Goal: Task Accomplishment & Management: Complete application form

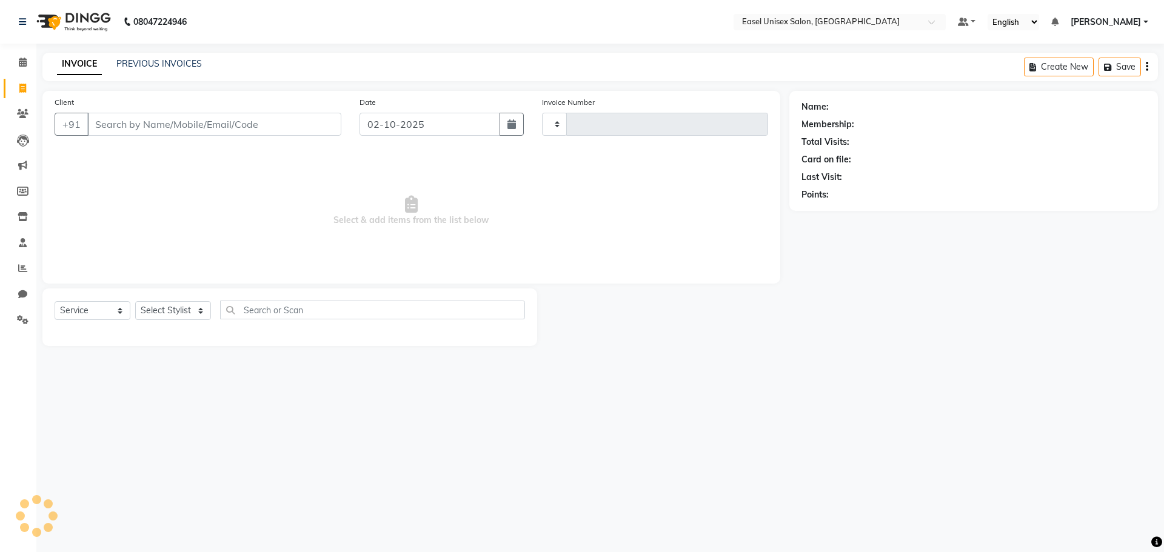
select select "service"
type input "1825"
select select "8639"
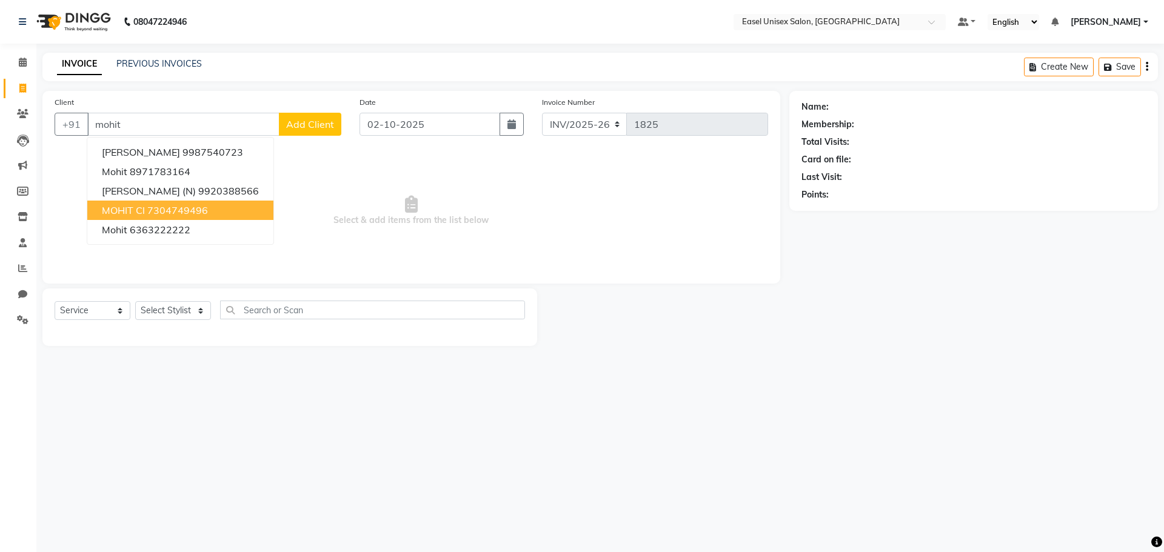
click at [179, 212] on ngb-highlight "7304749496" at bounding box center [177, 210] width 61 height 12
type input "7304749496"
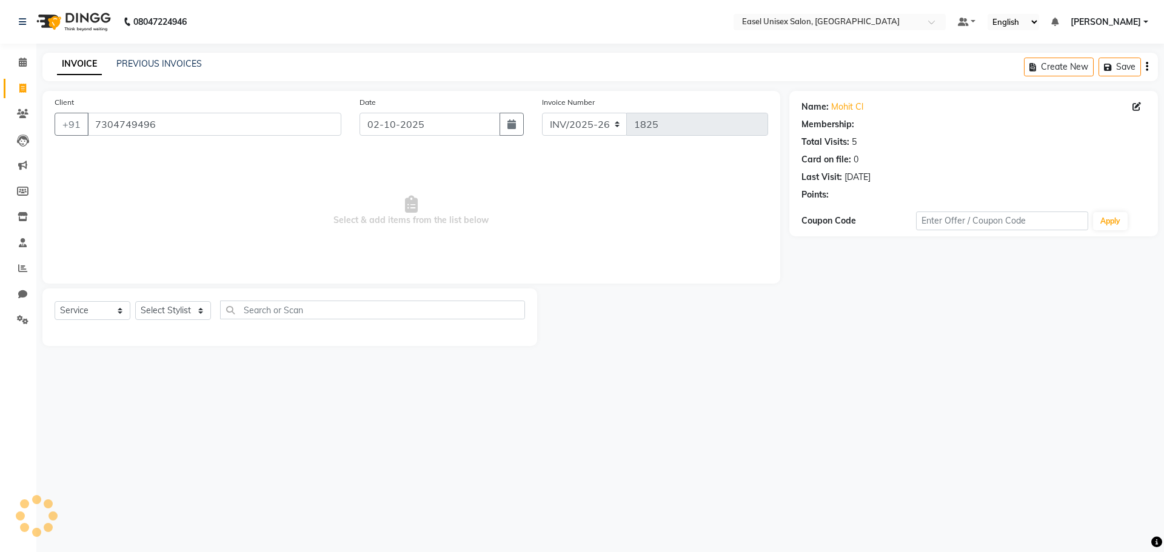
select select "1: Object"
click at [161, 313] on select "Select Stylist admin [PERSON_NAME] jiya [PERSON_NAME] Priyanka [PERSON_NAME] [P…" at bounding box center [173, 310] width 76 height 19
select select "82875"
click at [135, 301] on select "Select Stylist admin [PERSON_NAME] jiya [PERSON_NAME] Priyanka [PERSON_NAME] [P…" at bounding box center [173, 310] width 76 height 19
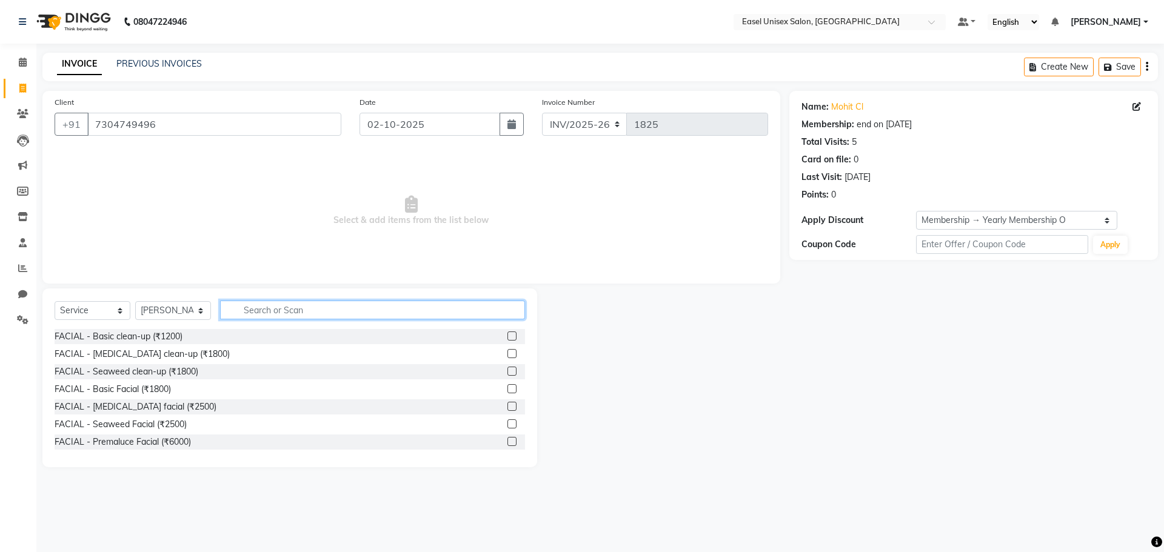
click at [404, 314] on input "text" at bounding box center [372, 310] width 305 height 19
type input "faci"
click at [507, 335] on label at bounding box center [511, 336] width 9 height 9
click at [507, 335] on input "checkbox" at bounding box center [511, 337] width 8 height 8
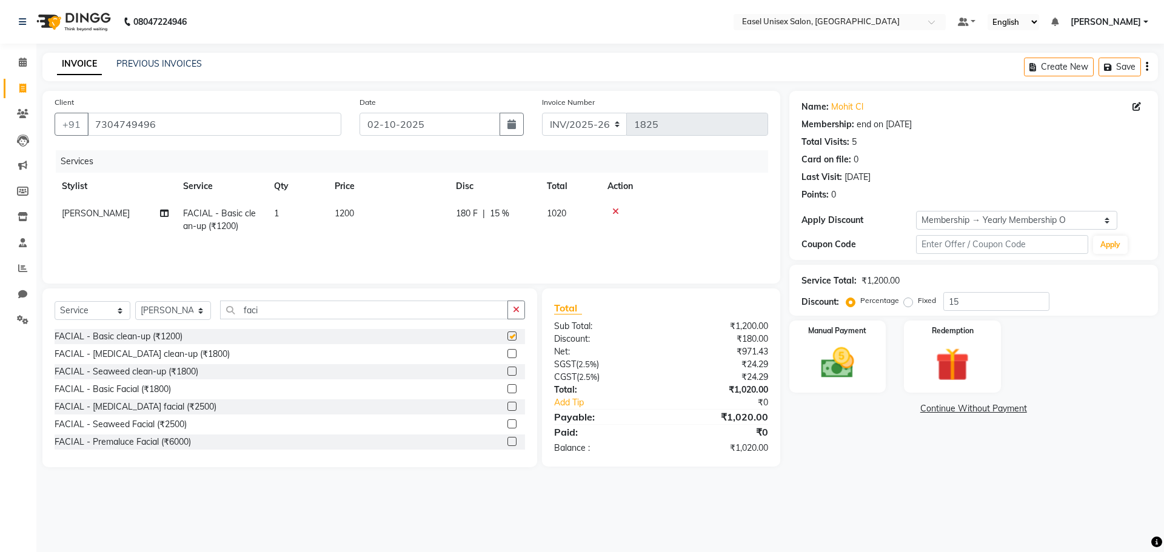
checkbox input "false"
click at [387, 212] on td "1200" at bounding box center [387, 220] width 121 height 40
select select "82875"
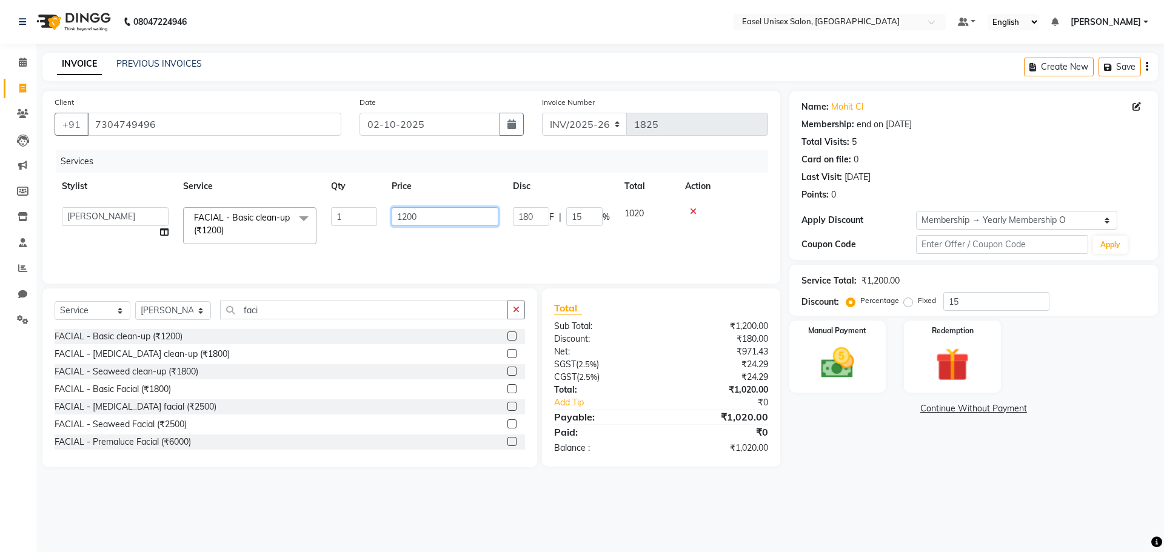
click at [452, 222] on input "1200" at bounding box center [445, 216] width 107 height 19
type input "1"
type input "1500"
click at [541, 244] on div "Services Stylist Service Qty Price Disc Total Action admin [PERSON_NAME] jiya […" at bounding box center [411, 210] width 713 height 121
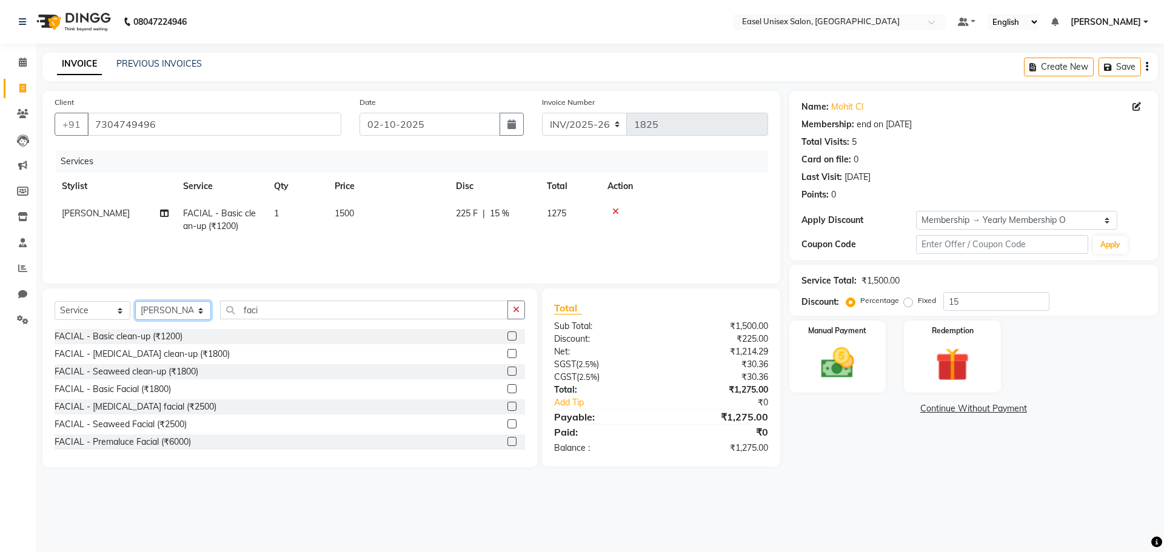
click at [175, 313] on select "Select Stylist admin [PERSON_NAME] jiya [PERSON_NAME] Priyanka [PERSON_NAME] [P…" at bounding box center [173, 310] width 76 height 19
select select "82876"
click at [135, 301] on select "Select Stylist admin [PERSON_NAME] jiya [PERSON_NAME] Priyanka [PERSON_NAME] [P…" at bounding box center [173, 310] width 76 height 19
click at [370, 312] on input "faci" at bounding box center [364, 310] width 288 height 19
type input "f"
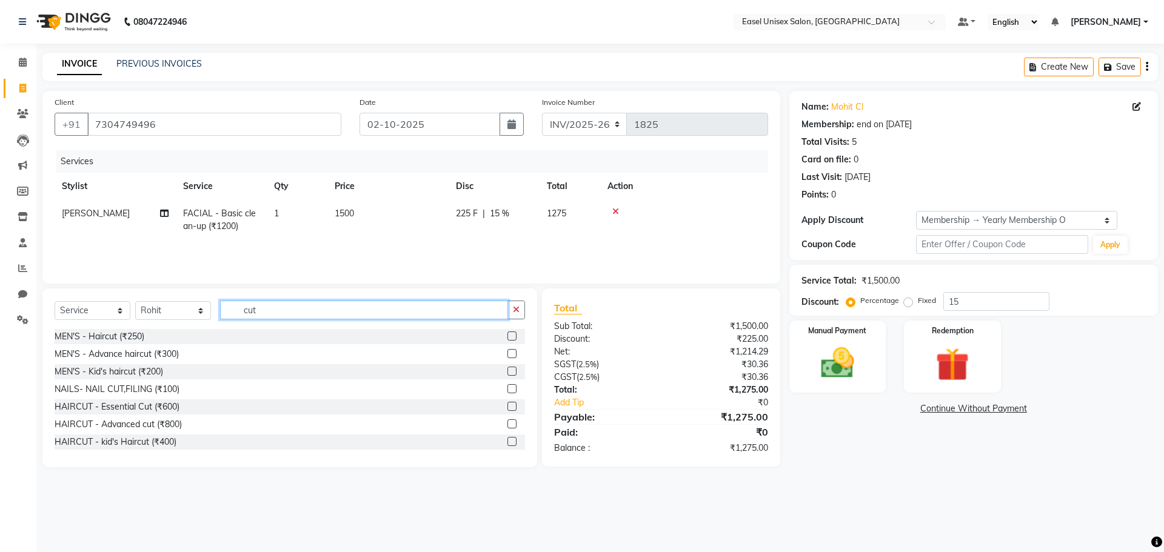
type input "cut"
click at [507, 336] on label at bounding box center [511, 336] width 9 height 9
click at [507, 336] on input "checkbox" at bounding box center [511, 337] width 8 height 8
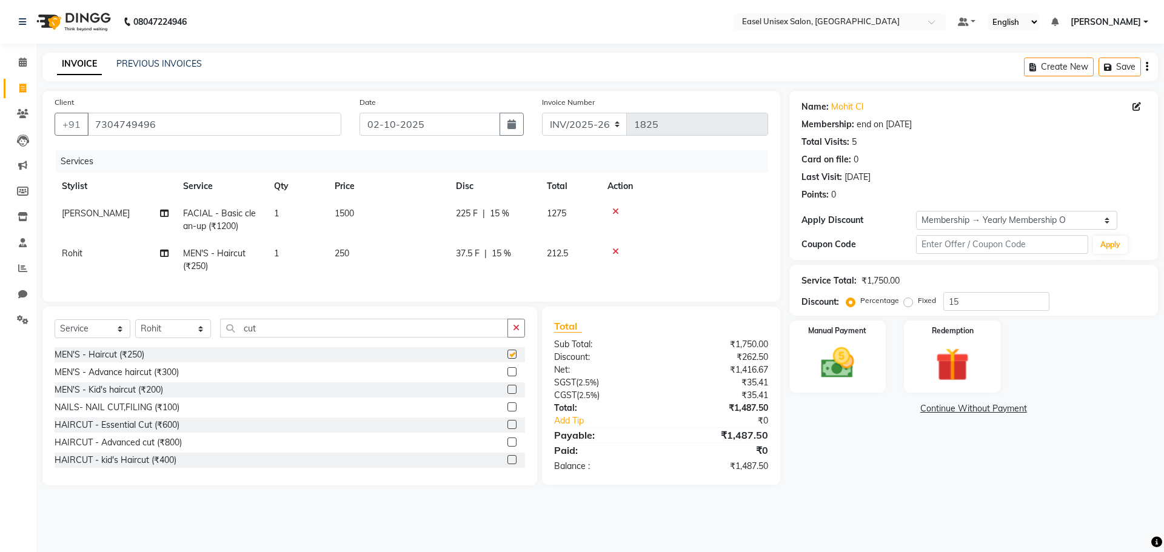
checkbox input "false"
click at [382, 338] on input "cut" at bounding box center [364, 328] width 288 height 19
type input "c"
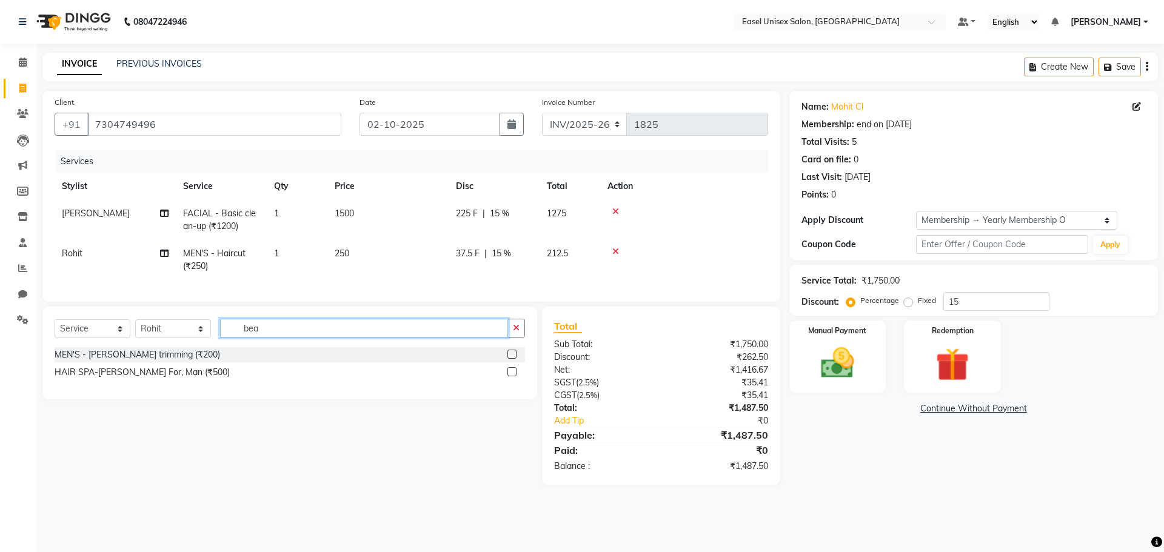
type input "bea"
click at [513, 359] on label at bounding box center [511, 354] width 9 height 9
click at [513, 359] on input "checkbox" at bounding box center [511, 355] width 8 height 8
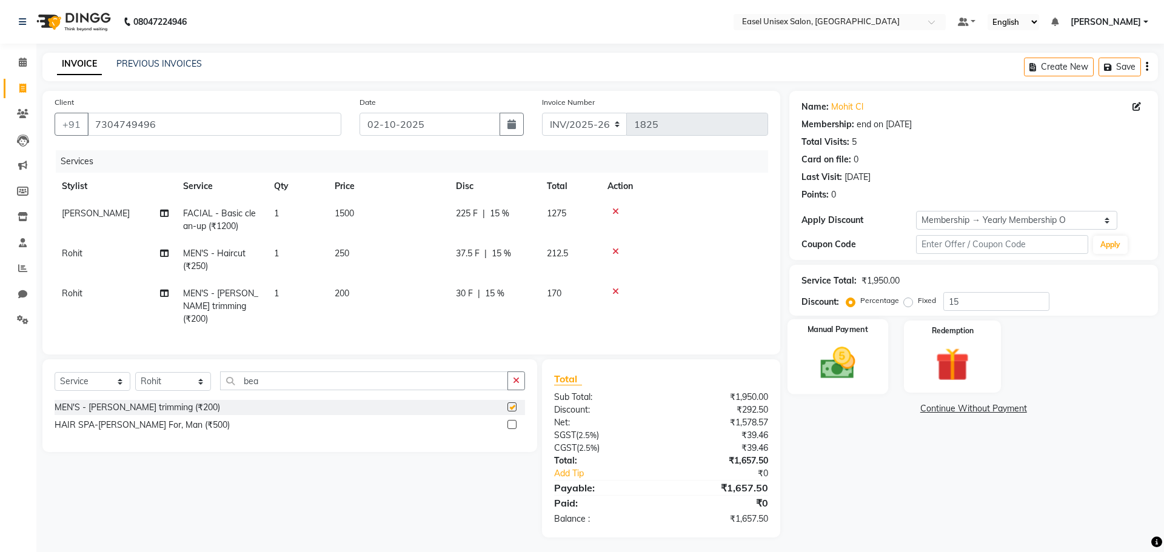
checkbox input "false"
click at [824, 362] on img at bounding box center [837, 363] width 56 height 40
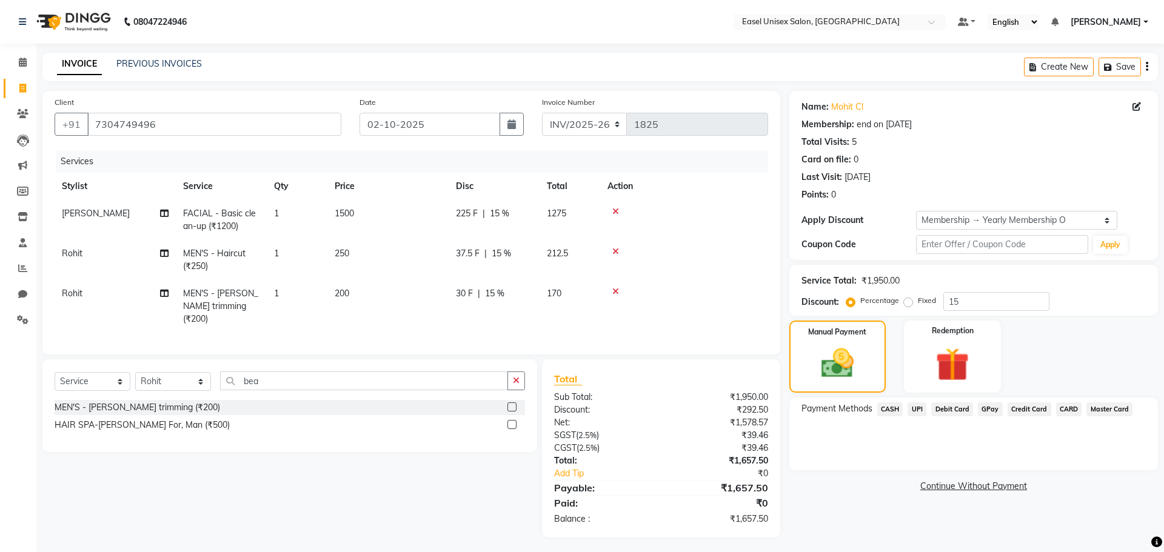
click at [921, 408] on span "UPI" at bounding box center [916, 409] width 19 height 14
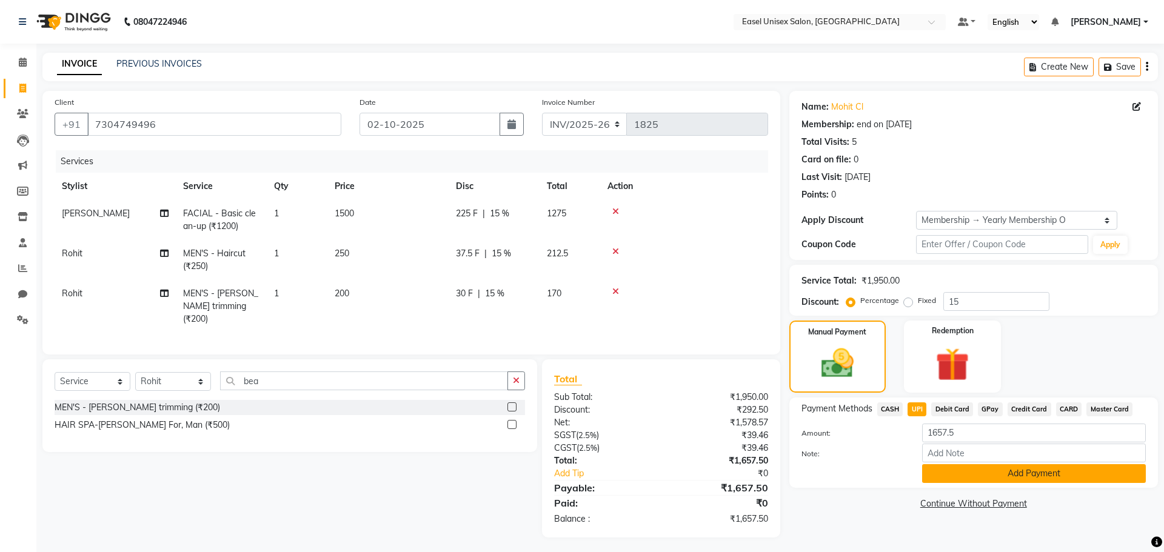
click at [1084, 480] on button "Add Payment" at bounding box center [1034, 473] width 224 height 19
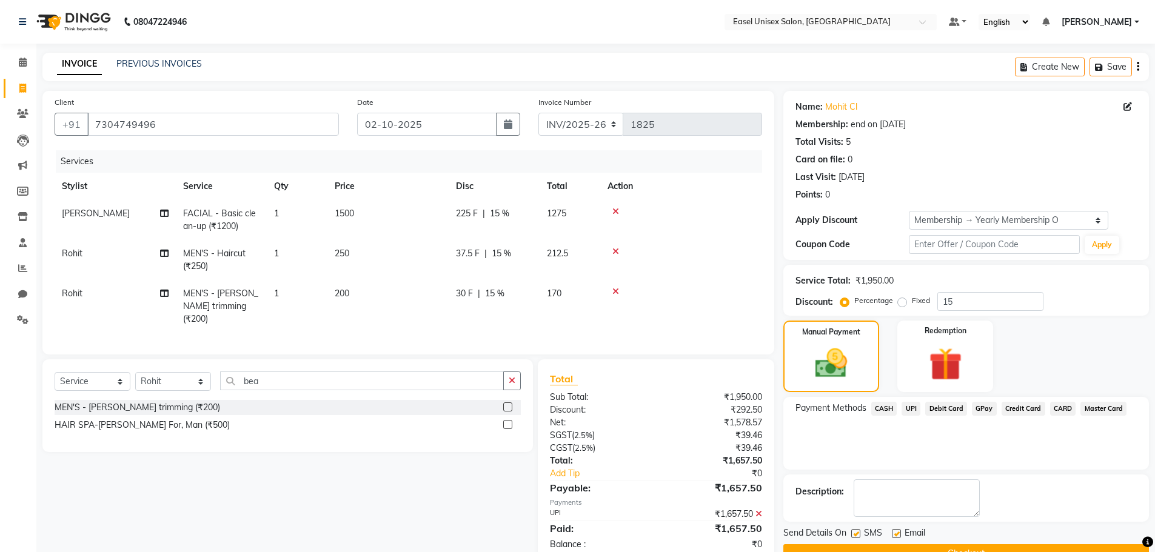
scroll to position [29, 0]
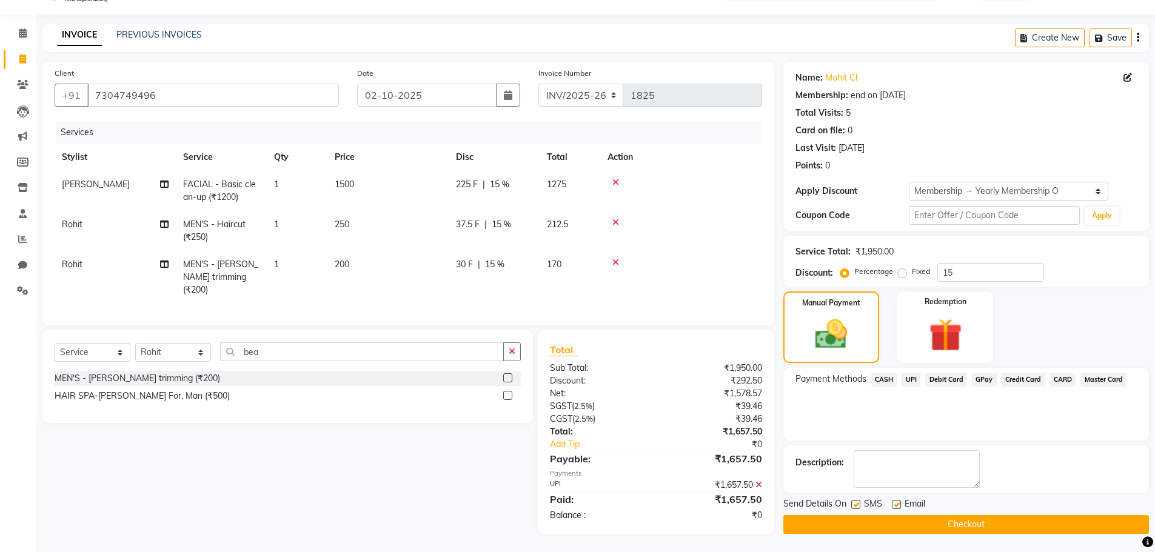
click at [1023, 521] on button "Checkout" at bounding box center [966, 524] width 366 height 19
